Goal: Information Seeking & Learning: Find specific fact

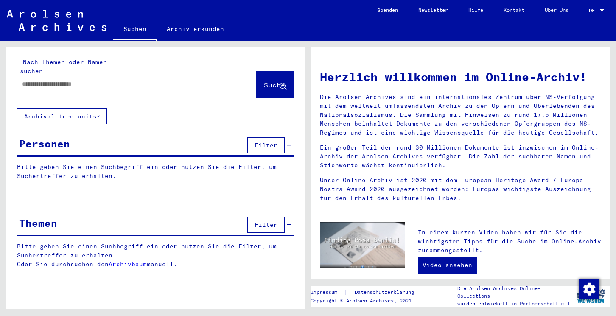
click at [45, 80] on input "text" at bounding box center [126, 84] width 209 height 9
paste input "**********"
type input "**********"
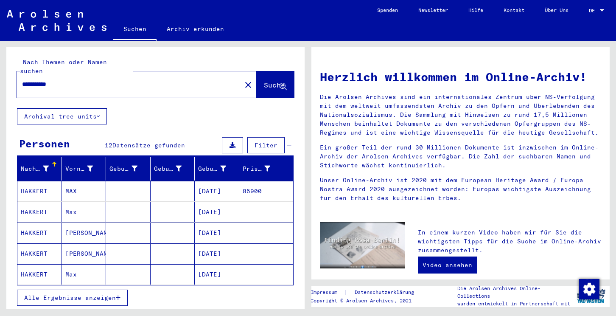
click at [119, 181] on mat-cell at bounding box center [128, 191] width 45 height 20
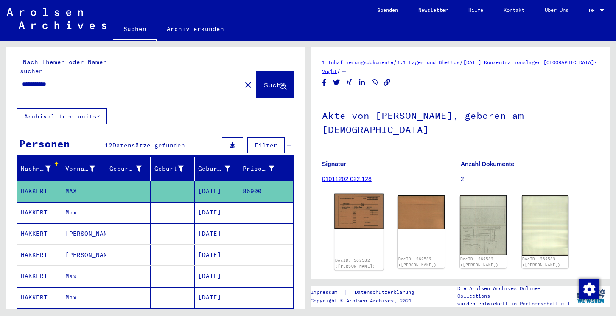
click at [369, 202] on img at bounding box center [358, 210] width 49 height 35
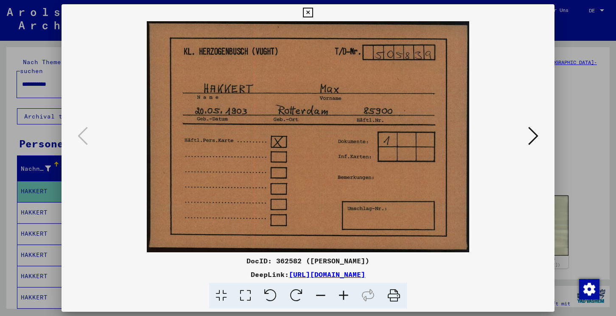
click at [533, 135] on icon at bounding box center [533, 136] width 10 height 20
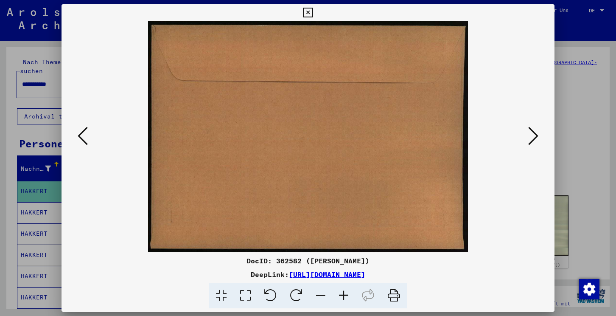
click at [533, 135] on icon at bounding box center [533, 136] width 10 height 20
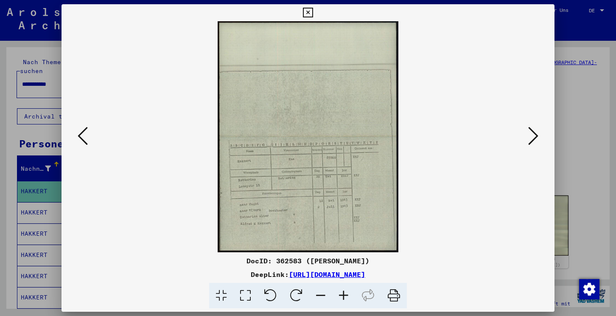
click at [535, 133] on icon at bounding box center [533, 136] width 10 height 20
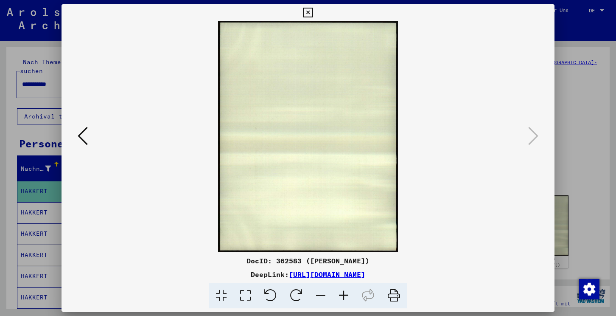
click at [313, 15] on icon at bounding box center [308, 13] width 10 height 10
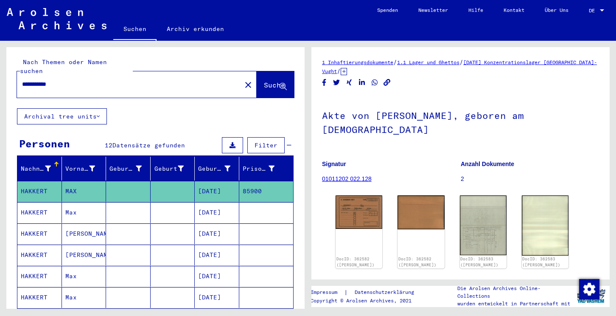
click at [347, 70] on icon at bounding box center [344, 71] width 6 height 7
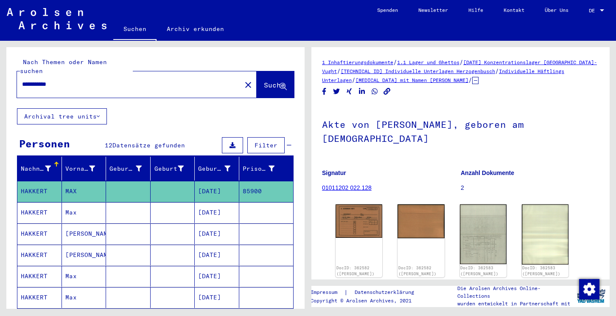
click at [388, 92] on icon "Copy link" at bounding box center [387, 91] width 7 height 7
click at [386, 91] on icon "Copy link" at bounding box center [387, 91] width 9 height 7
